Goal: Complete application form

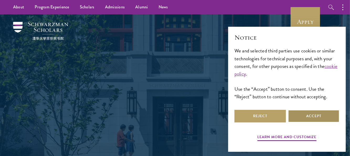
click at [301, 117] on button "Accept" at bounding box center [313, 116] width 51 height 13
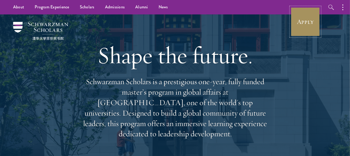
click at [306, 22] on link "Apply" at bounding box center [305, 21] width 29 height 29
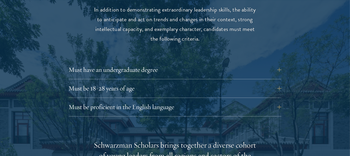
scroll to position [709, 0]
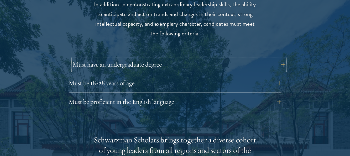
click at [281, 65] on button "Must have an undergraduate degree" at bounding box center [179, 64] width 213 height 13
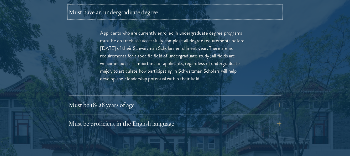
scroll to position [788, 0]
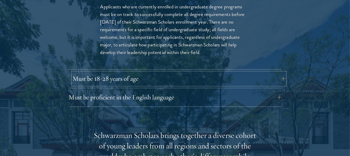
click at [282, 79] on button "Must be 18-28 years of age" at bounding box center [179, 78] width 213 height 13
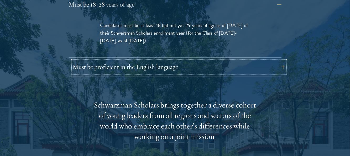
click at [284, 69] on button "Must be proficient in the English language" at bounding box center [179, 67] width 213 height 13
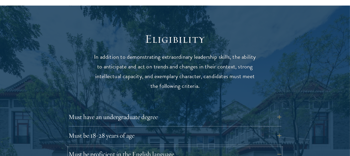
scroll to position [709, 0]
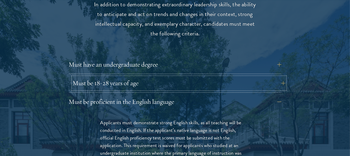
click at [281, 83] on button "Must be 18-28 years of age" at bounding box center [179, 83] width 213 height 13
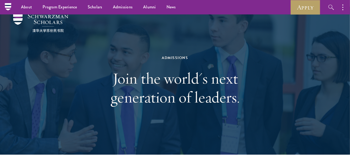
scroll to position [0, 0]
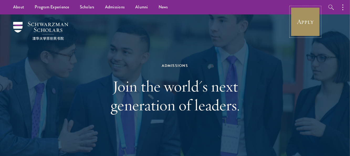
click at [305, 23] on link "Apply" at bounding box center [305, 21] width 29 height 29
